Goal: Find contact information

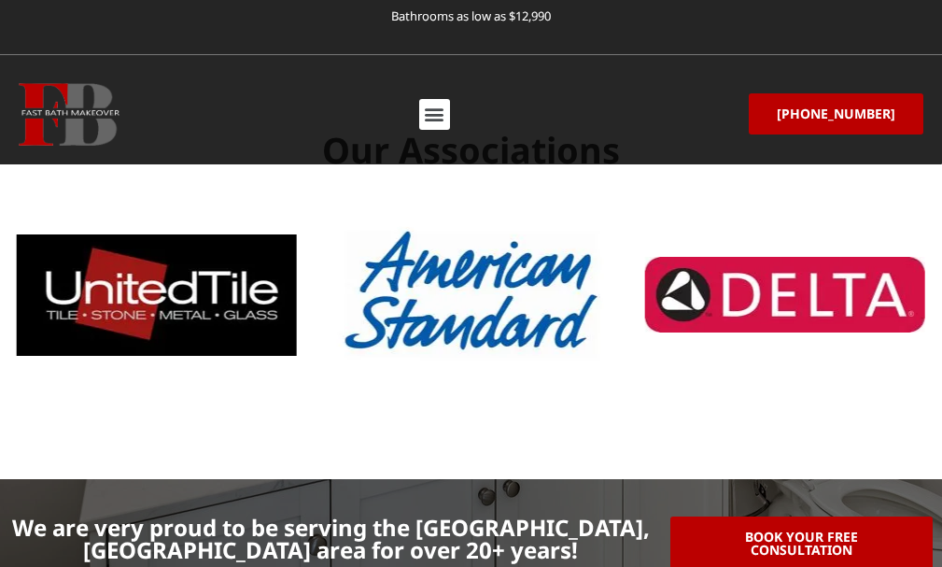
scroll to position [6816, 0]
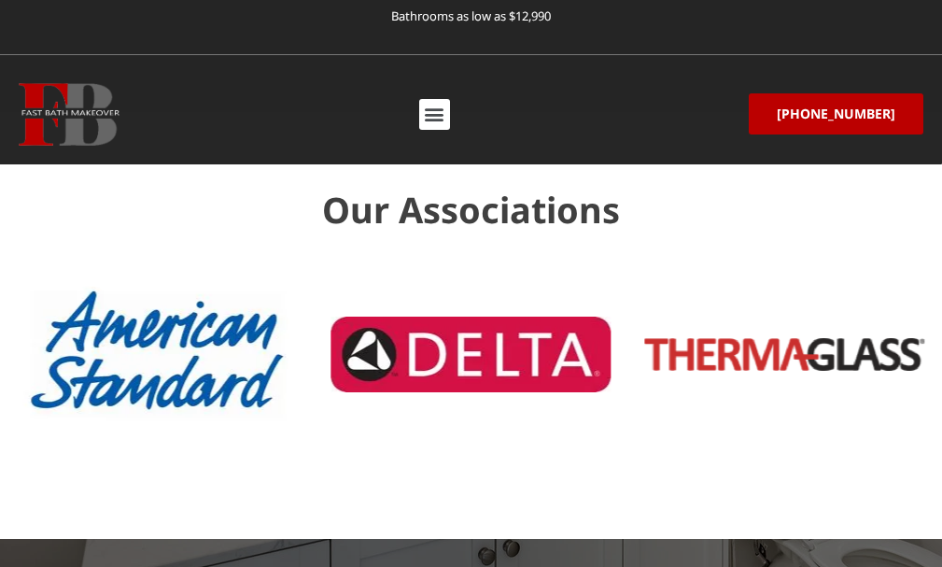
scroll to position [6722, 0]
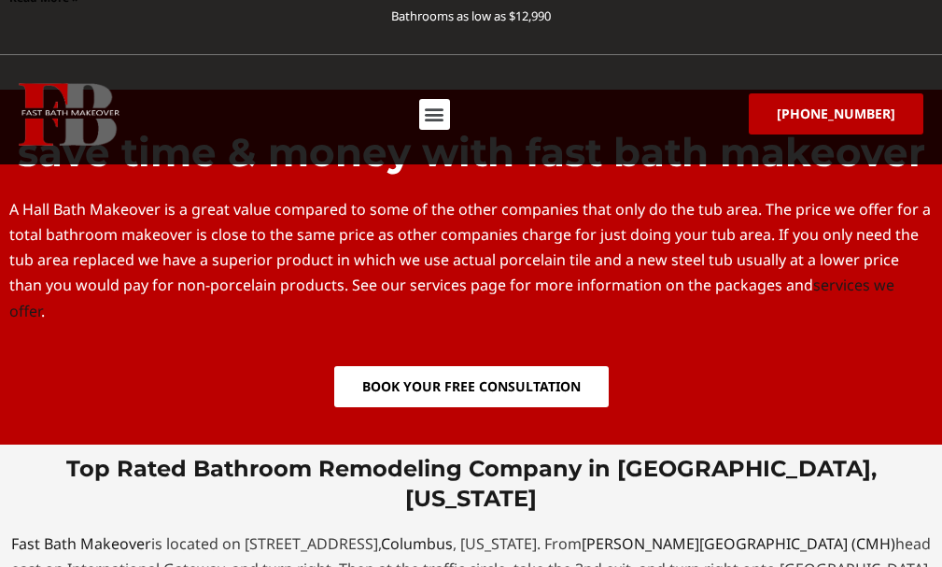
scroll to position [5602, 0]
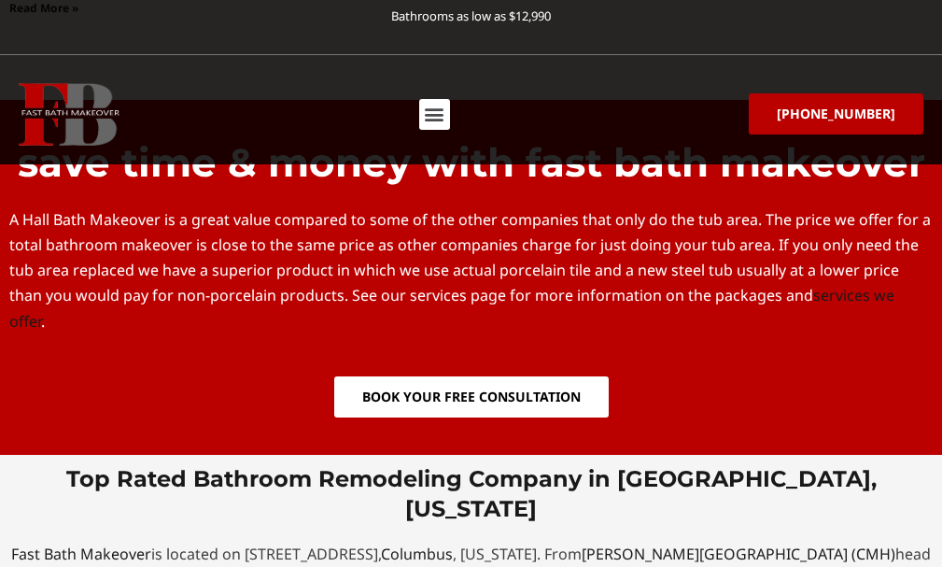
click at [444, 104] on icon "Menu Toggle" at bounding box center [434, 114] width 21 height 21
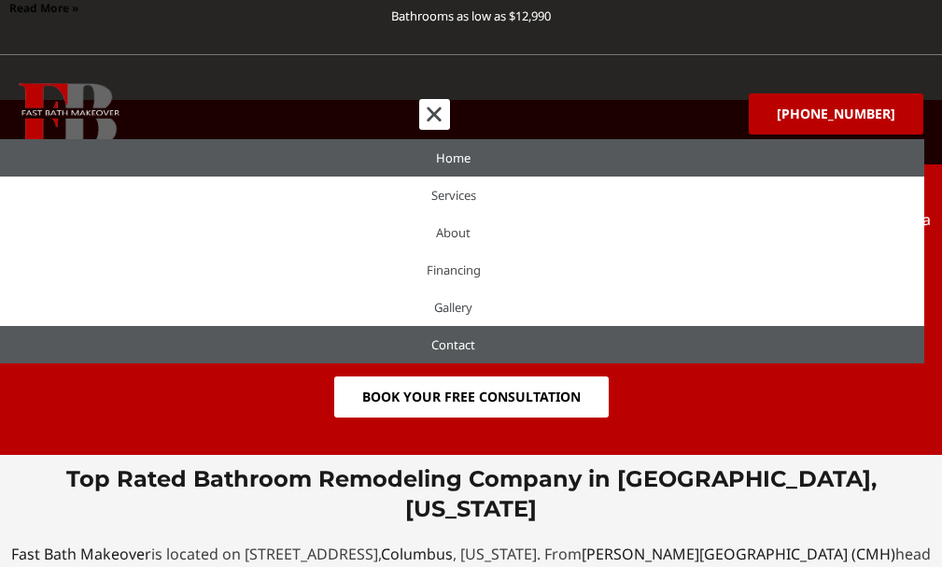
click at [491, 333] on link "Contact" at bounding box center [453, 344] width 942 height 37
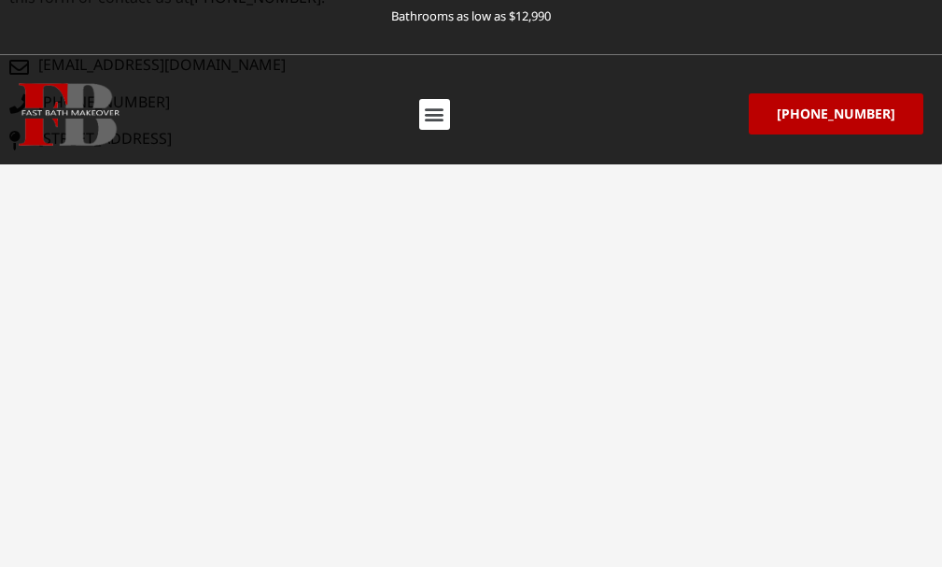
scroll to position [1020, 0]
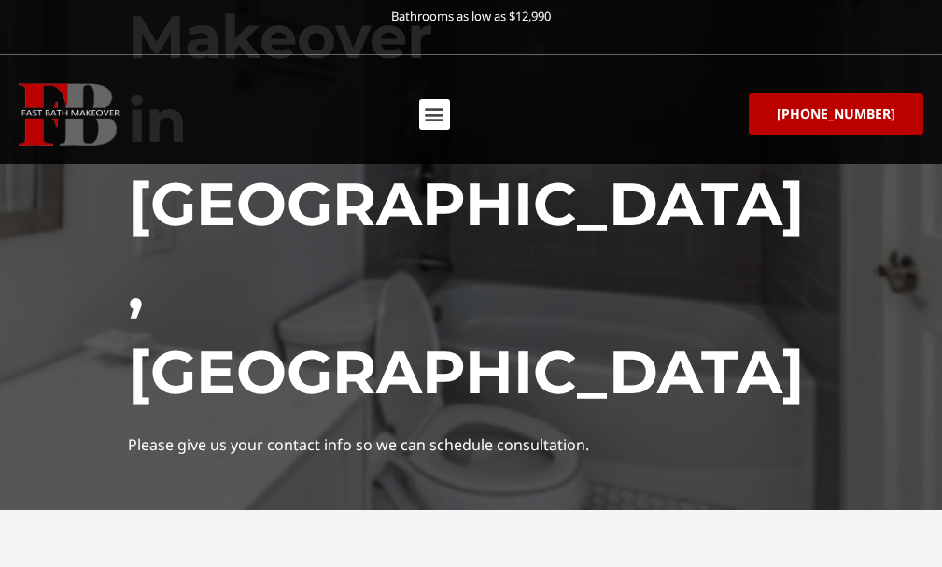
scroll to position [273, 0]
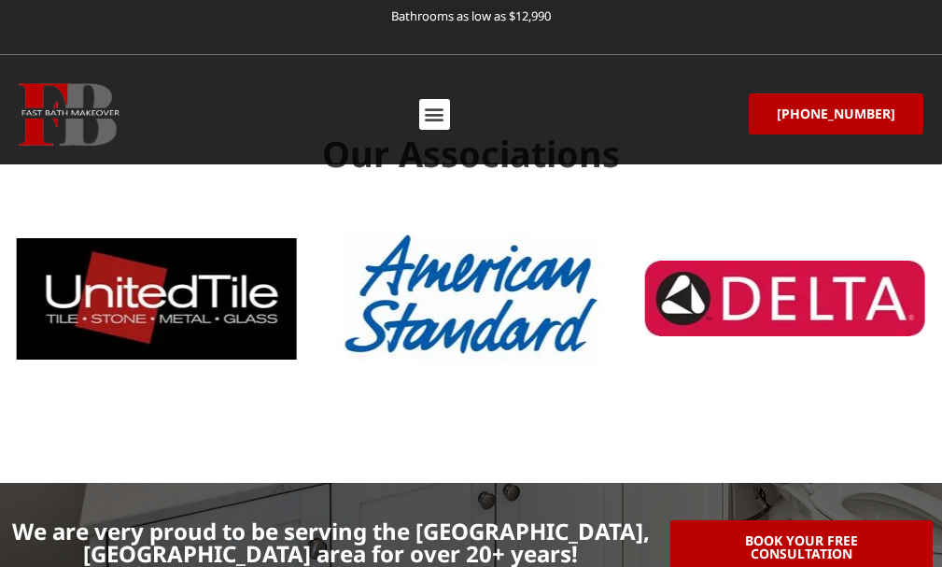
scroll to position [6816, 0]
